Goal: Navigation & Orientation: Find specific page/section

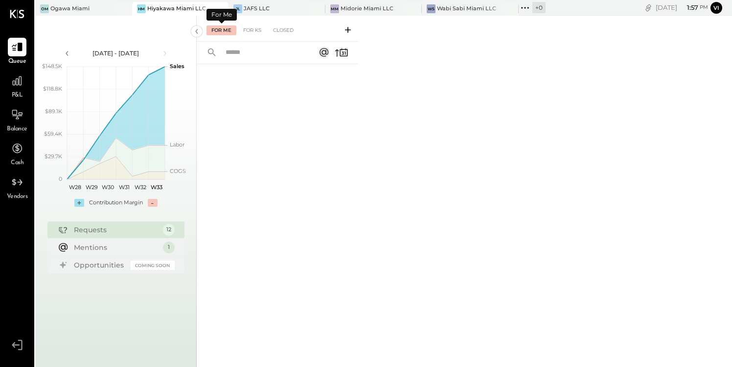
click at [232, 32] on div "For Me" at bounding box center [222, 30] width 30 height 10
click at [102, 247] on div "Mentions" at bounding box center [116, 247] width 84 height 10
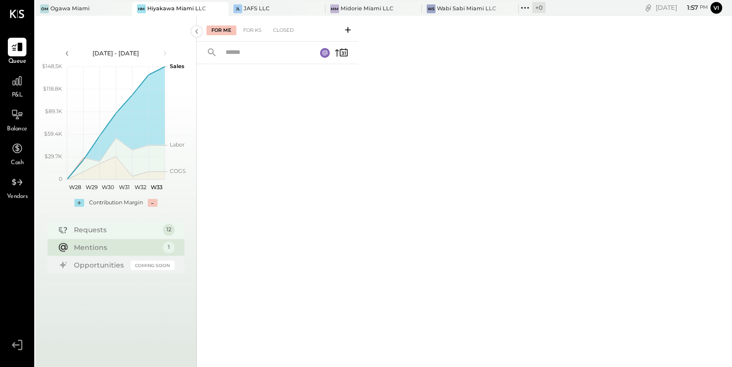
click at [105, 227] on div "Requests" at bounding box center [116, 230] width 84 height 10
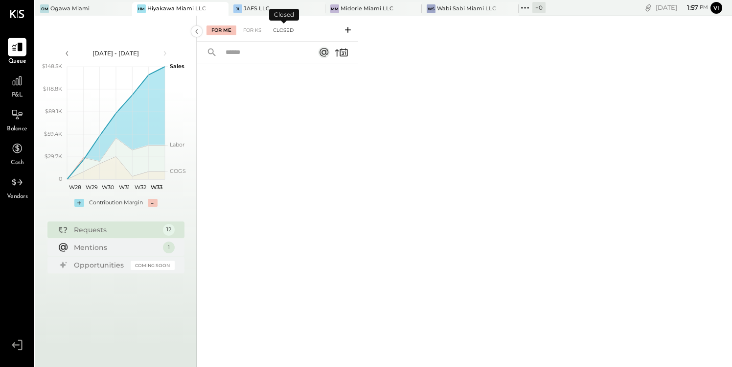
click at [282, 30] on div "Closed" at bounding box center [283, 30] width 30 height 10
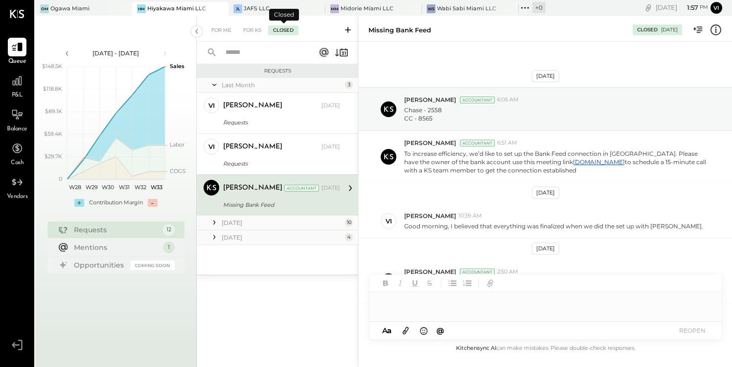
scroll to position [124, 0]
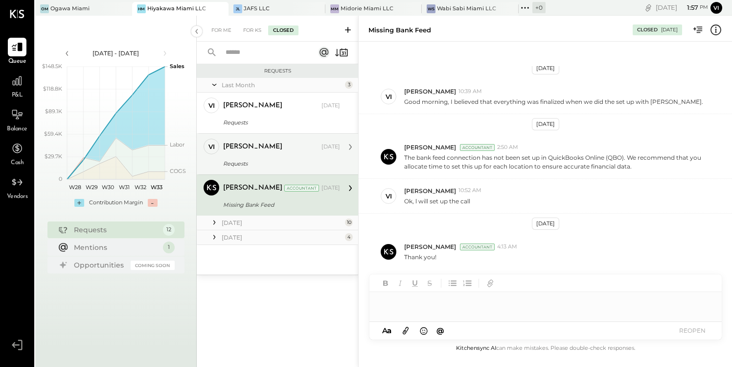
click at [268, 149] on div "[PERSON_NAME]" at bounding box center [271, 147] width 96 height 10
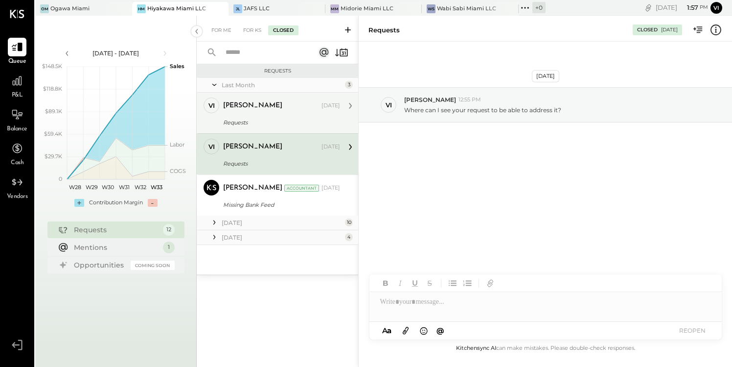
click at [262, 105] on div "[PERSON_NAME]" at bounding box center [271, 106] width 96 height 10
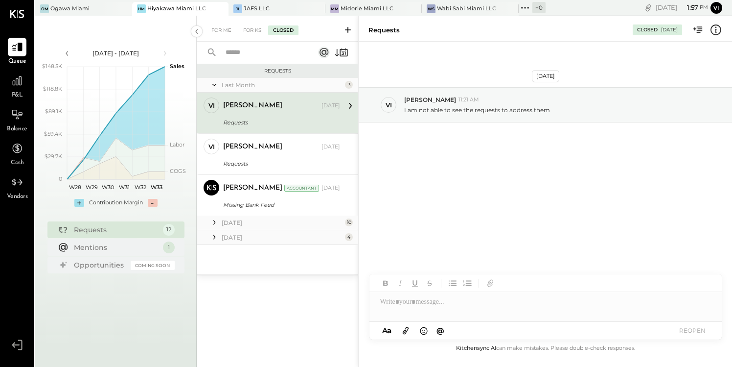
click at [264, 83] on div "Last Month" at bounding box center [282, 85] width 121 height 8
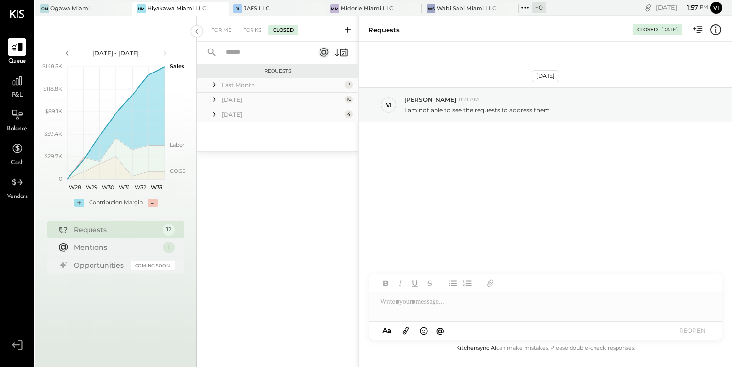
click at [326, 51] on icon at bounding box center [324, 52] width 9 height 9
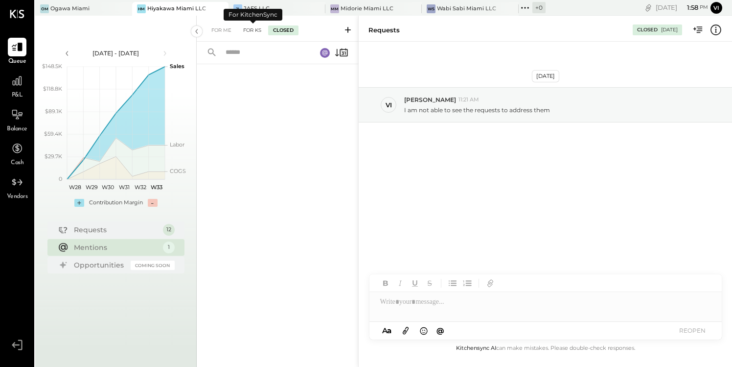
click at [254, 29] on div "For KS" at bounding box center [252, 30] width 28 height 10
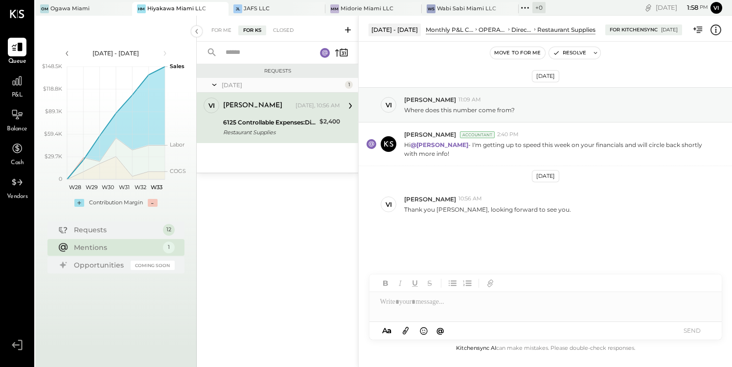
click at [283, 124] on div "6125 Controllable Expenses:Direct Operating Expenses:Restaurant Supplies" at bounding box center [269, 122] width 93 height 10
click at [344, 106] on icon at bounding box center [350, 105] width 13 height 13
click at [350, 107] on icon at bounding box center [350, 106] width 3 height 6
click at [256, 127] on div "Restaurant Supplies" at bounding box center [269, 132] width 93 height 10
click at [223, 27] on div "For Me" at bounding box center [222, 30] width 30 height 10
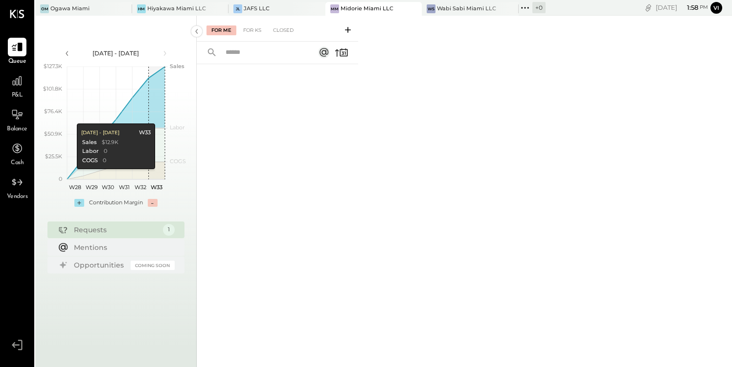
click at [110, 228] on div "Requests" at bounding box center [116, 230] width 84 height 10
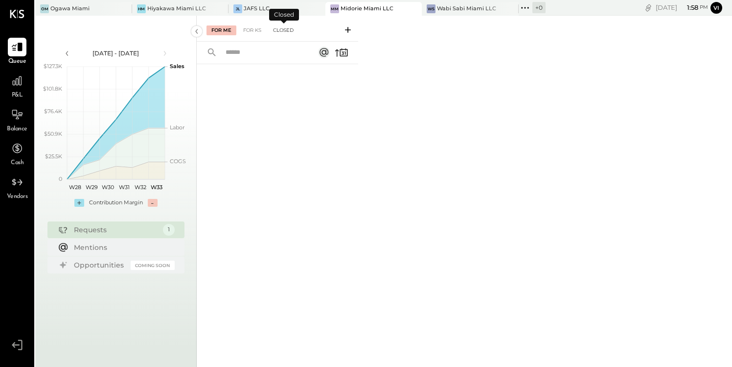
click at [293, 29] on div "Closed" at bounding box center [283, 30] width 30 height 10
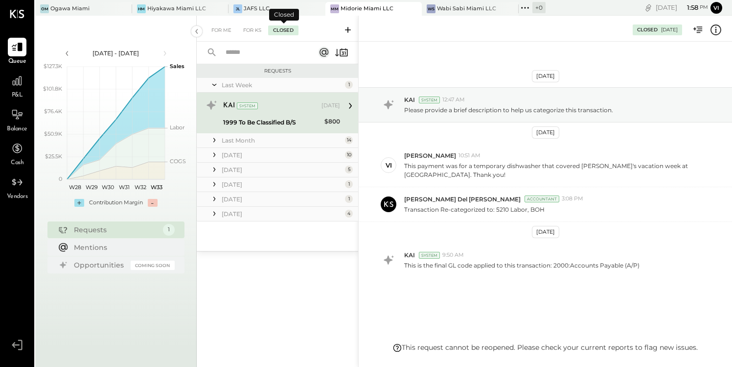
scroll to position [8, 0]
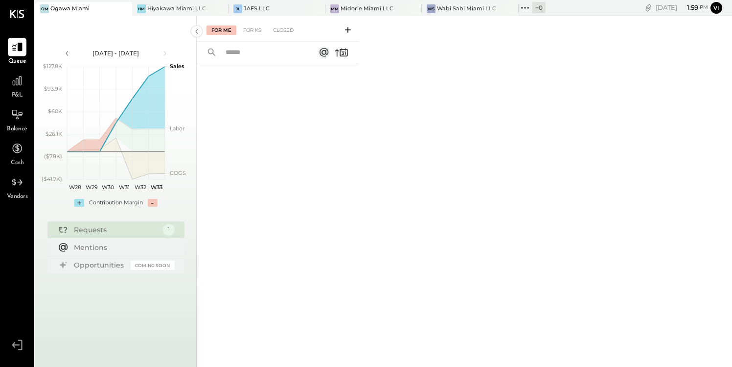
click at [110, 231] on div "Requests" at bounding box center [116, 230] width 84 height 10
click at [279, 28] on div "Closed" at bounding box center [283, 30] width 30 height 10
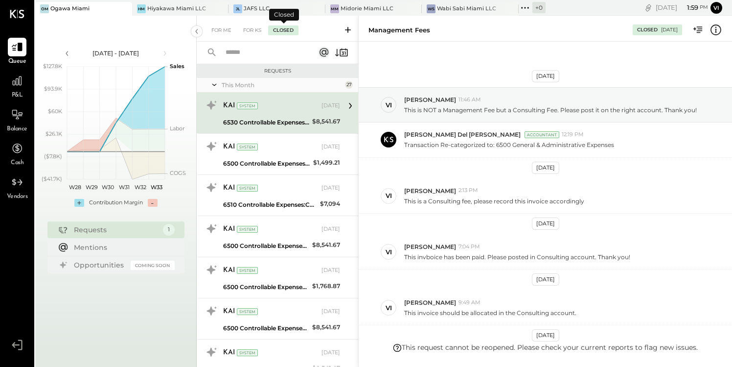
scroll to position [120, 0]
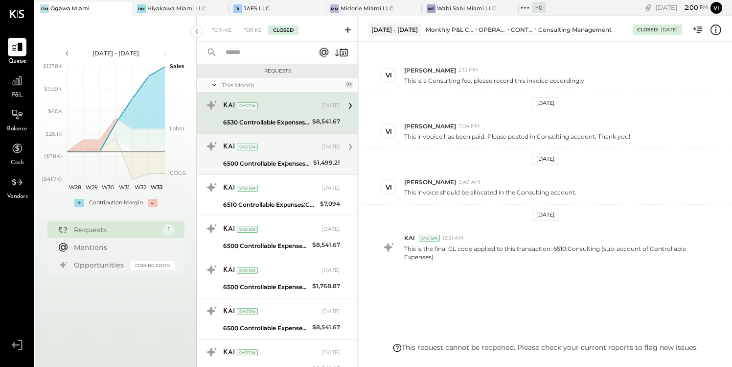
click at [291, 150] on div "KAI System" at bounding box center [271, 147] width 96 height 10
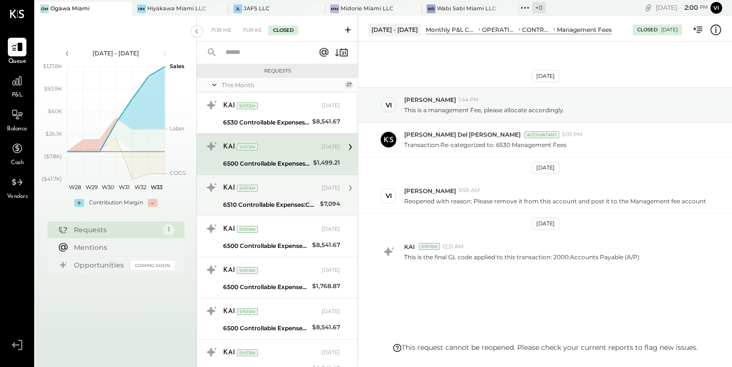
click at [279, 186] on div "KAI System" at bounding box center [271, 188] width 96 height 10
